Goal: Transaction & Acquisition: Purchase product/service

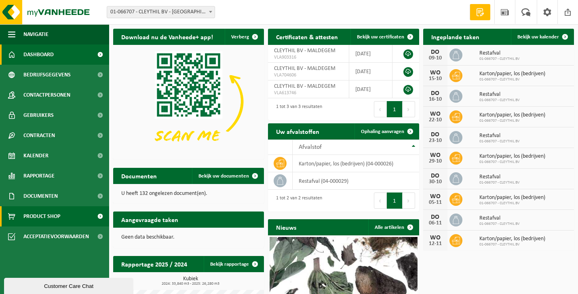
click at [56, 214] on span "Product Shop" at bounding box center [41, 216] width 37 height 20
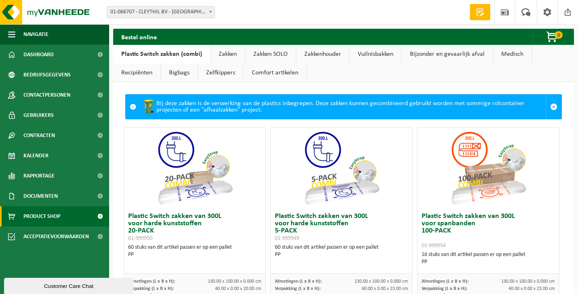
click at [226, 57] on link "Zakken" at bounding box center [228, 54] width 34 height 19
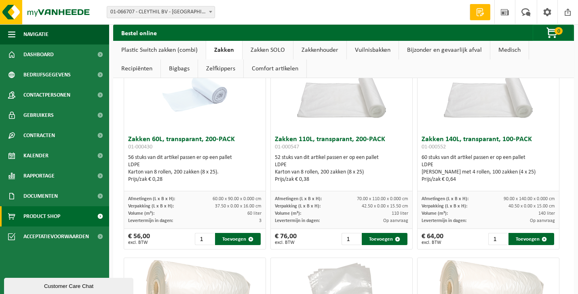
scroll to position [74, 0]
click at [209, 236] on input "2" at bounding box center [205, 238] width 20 height 12
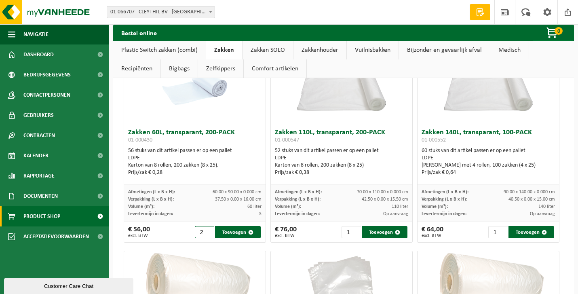
scroll to position [80, 0]
type input "1"
click at [210, 234] on input "1" at bounding box center [205, 232] width 20 height 12
click at [240, 233] on button "Toevoegen" at bounding box center [238, 232] width 46 height 12
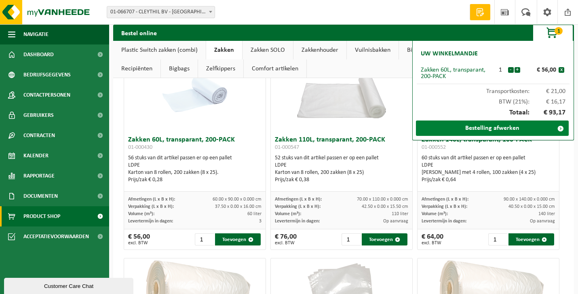
scroll to position [71, 0]
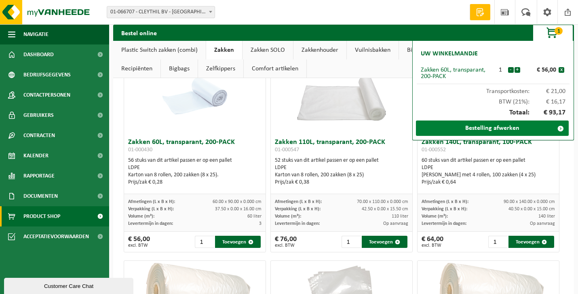
click at [498, 129] on link "Bestelling afwerken" at bounding box center [492, 127] width 153 height 15
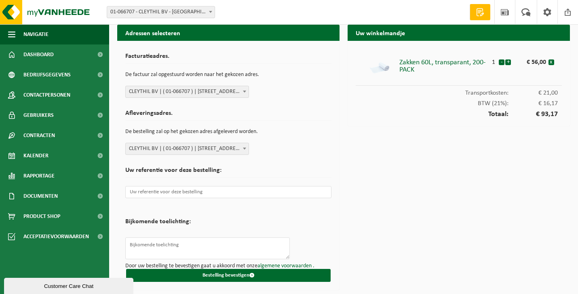
scroll to position [7, 0]
click at [181, 186] on input "text" at bounding box center [228, 192] width 206 height 12
click at [243, 272] on button "Bestelling bevestigen" at bounding box center [228, 275] width 204 height 13
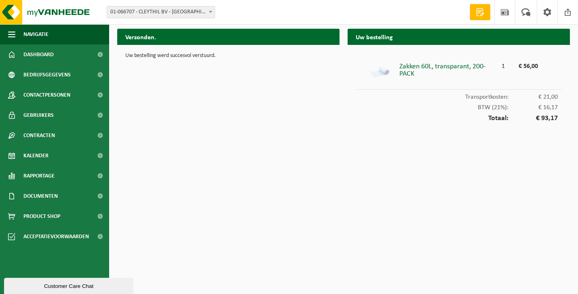
click at [243, 272] on html "Vestiging: 01-066707 - CLEYTHIL BV - MALDEGEM 10-760782 - E. VAN HOLSBEKE - AAL…" at bounding box center [289, 147] width 578 height 294
